Goal: Use online tool/utility: Utilize a website feature to perform a specific function

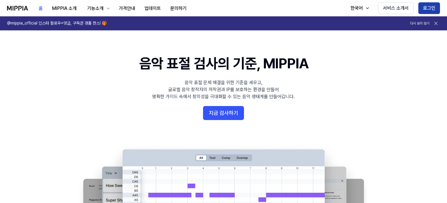
click at [429, 9] on button "로그인" at bounding box center [429, 8] width 22 height 12
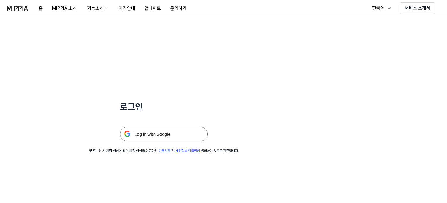
click at [151, 140] on img at bounding box center [164, 134] width 88 height 15
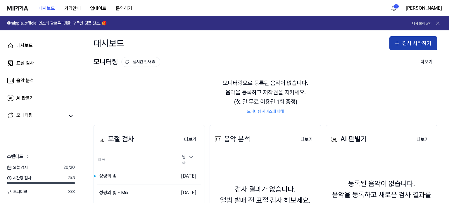
click at [405, 45] on button "검사 시작하기" at bounding box center [414, 43] width 48 height 14
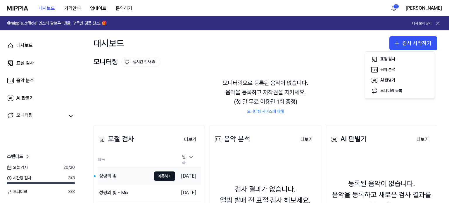
click at [131, 174] on div "성령의 빛" at bounding box center [124, 176] width 54 height 16
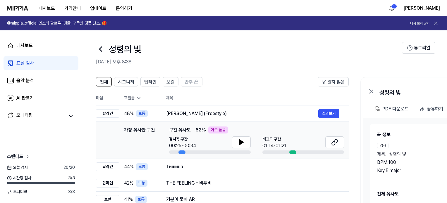
click at [104, 49] on icon at bounding box center [100, 48] width 9 height 9
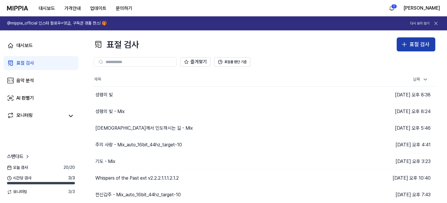
click at [410, 47] on div "표절 검사" at bounding box center [419, 44] width 20 height 8
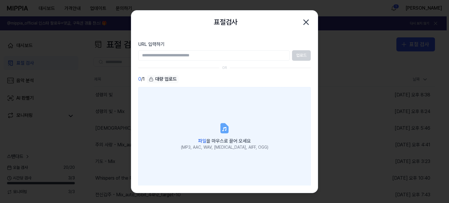
click at [219, 138] on div "파일 을 마우스로 끌어 오세요" at bounding box center [224, 141] width 87 height 8
click at [0, 0] on input "파일 을 마우스로 끌어 오세요 (MP3, AAC, WAV, FLAC, AIFF, OGG)" at bounding box center [0, 0] width 0 height 0
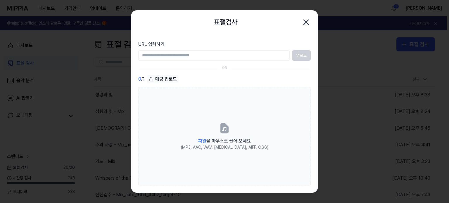
click at [306, 23] on icon "button" at bounding box center [306, 22] width 9 height 9
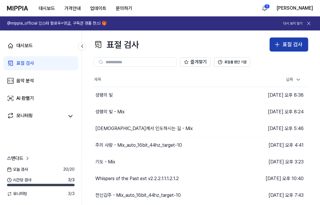
click at [282, 41] on button "표절 검사" at bounding box center [289, 44] width 39 height 14
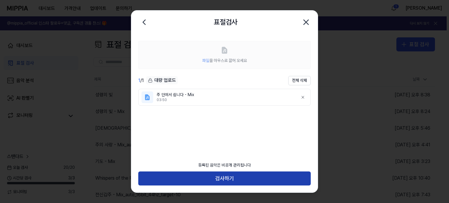
click at [251, 179] on button "검사하기" at bounding box center [224, 179] width 173 height 14
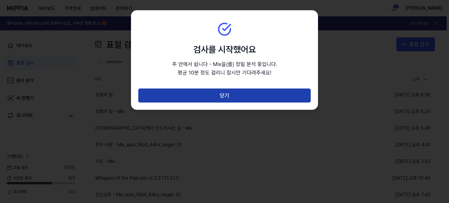
click at [244, 99] on button "닫기" at bounding box center [224, 96] width 173 height 14
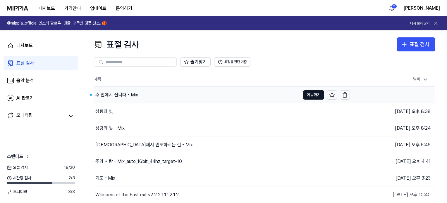
click at [107, 97] on div "주 안에서 쉽니다 - Mix" at bounding box center [116, 95] width 43 height 7
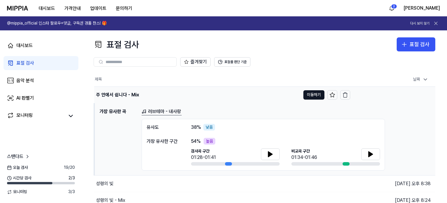
click at [107, 97] on div "주 안에서 쉽니다 - Mix" at bounding box center [117, 95] width 43 height 7
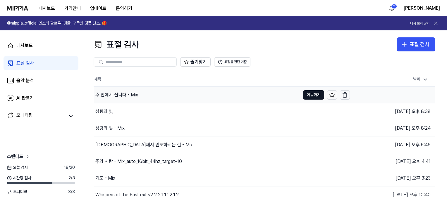
click at [133, 98] on div "주 안에서 쉽니다 - Mix" at bounding box center [116, 95] width 43 height 7
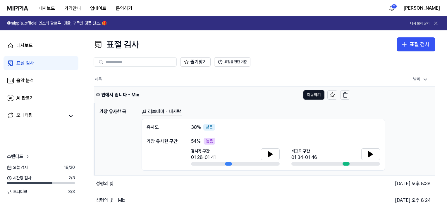
click at [212, 95] on div "주 안에서 쉽니다 - Mix" at bounding box center [197, 95] width 206 height 16
